Goal: Check status

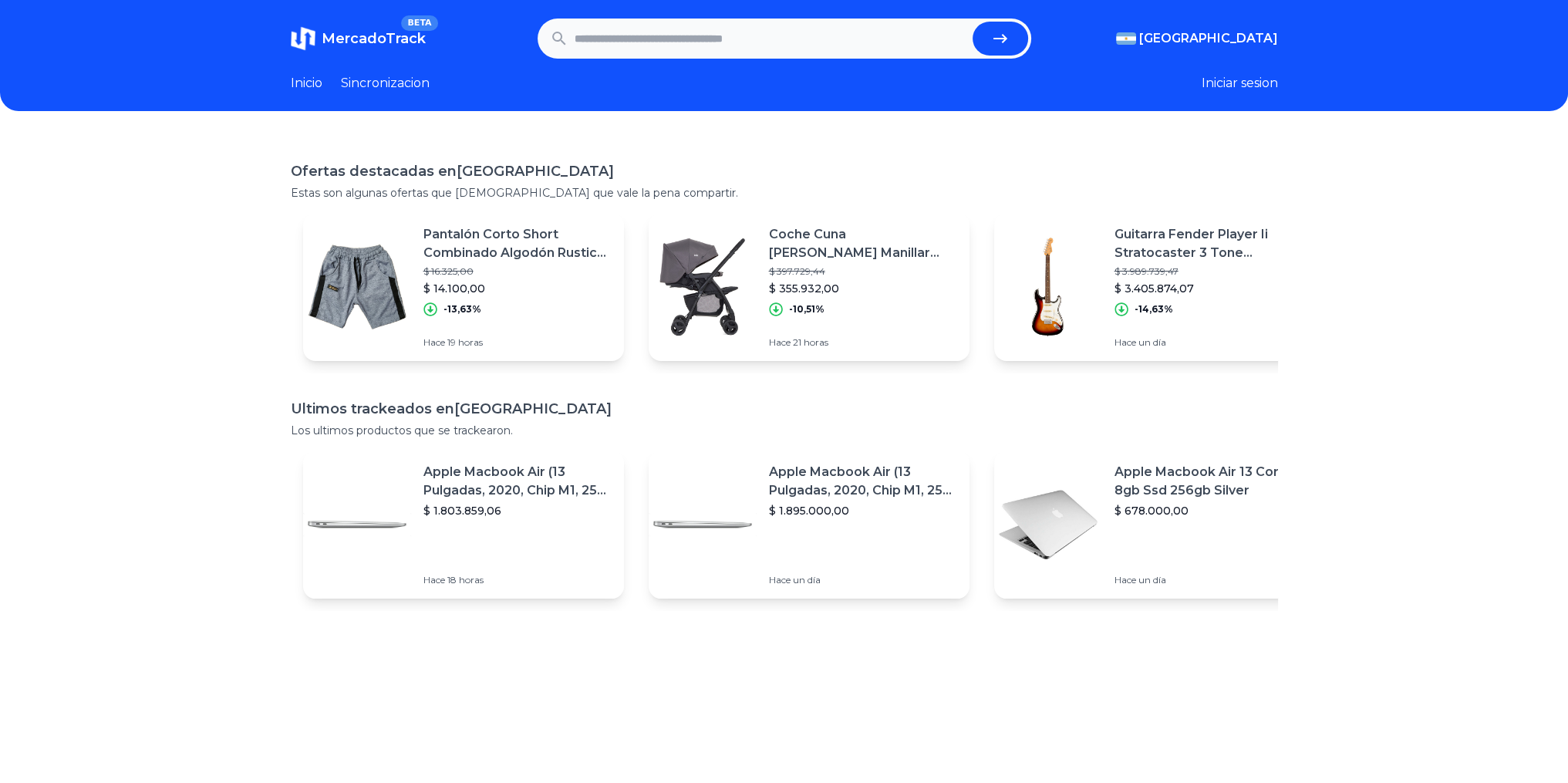
click at [614, 48] on input "text" at bounding box center [770, 38] width 392 height 34
paste input "**********"
click at [1000, 33] on icon "submit" at bounding box center [1001, 38] width 18 height 18
type input "**********"
